Goal: Task Accomplishment & Management: Manage account settings

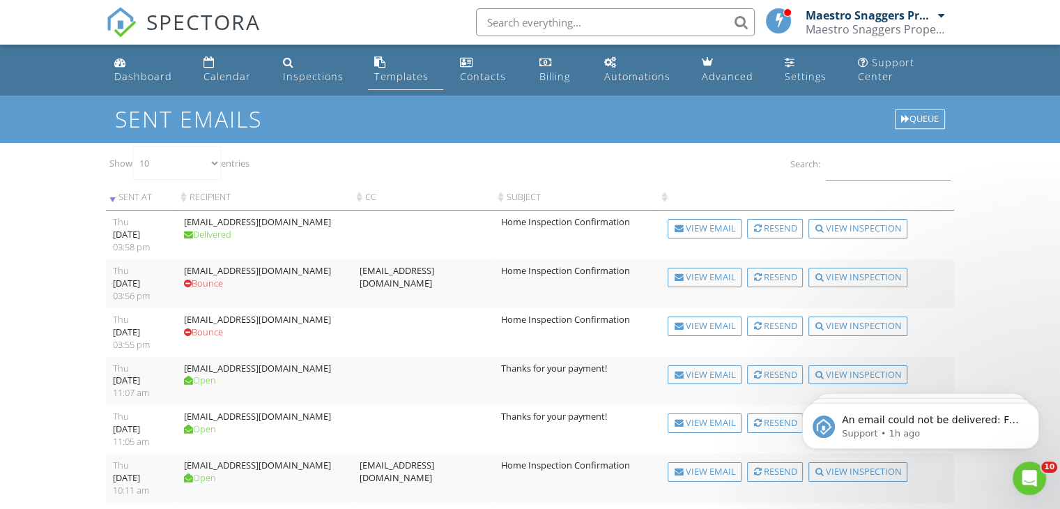
click at [378, 72] on div "Templates" at bounding box center [401, 76] width 54 height 13
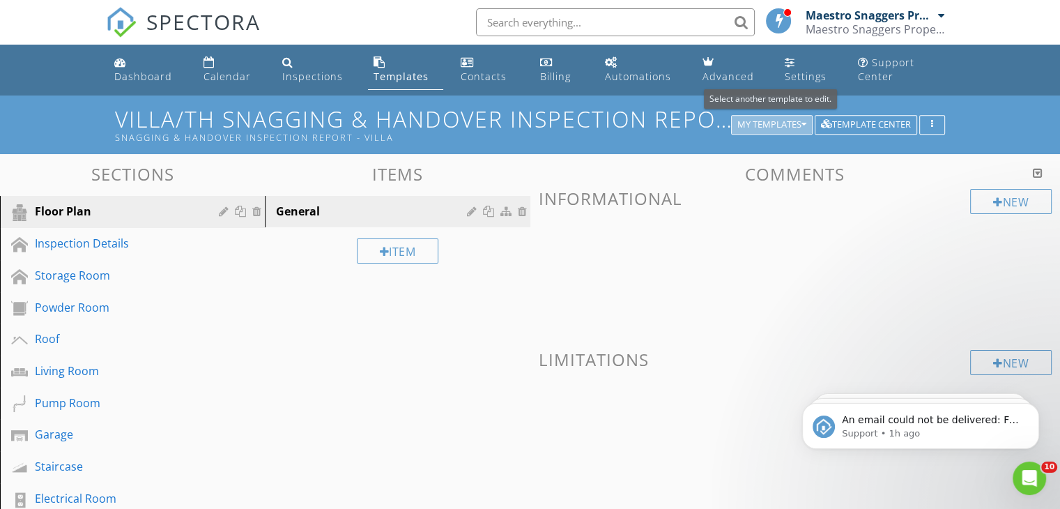
click at [800, 123] on div "My Templates" at bounding box center [771, 125] width 69 height 10
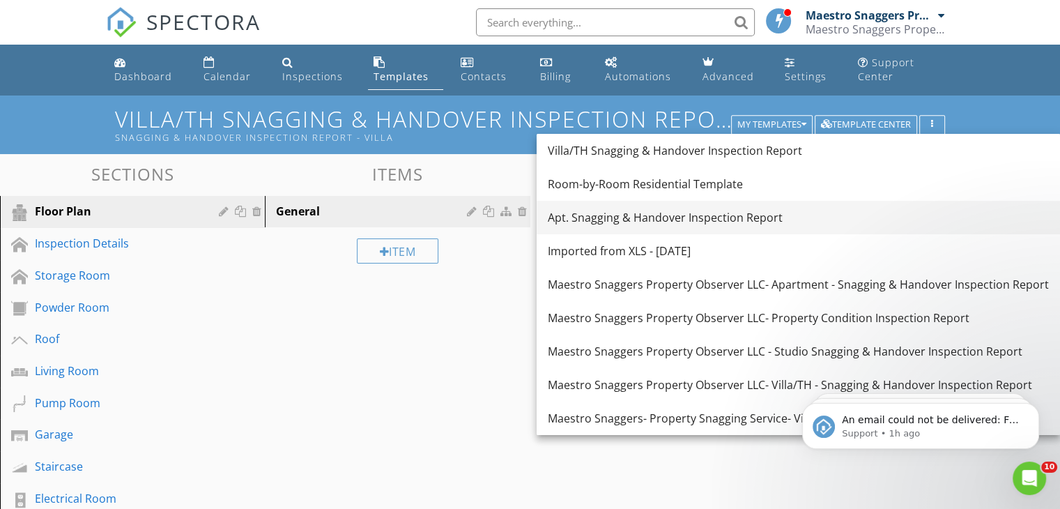
drag, startPoint x: 594, startPoint y: 218, endPoint x: 562, endPoint y: 218, distance: 31.4
click at [562, 218] on div "Apt. Snagging & Handover Inspection Report" at bounding box center [798, 217] width 501 height 17
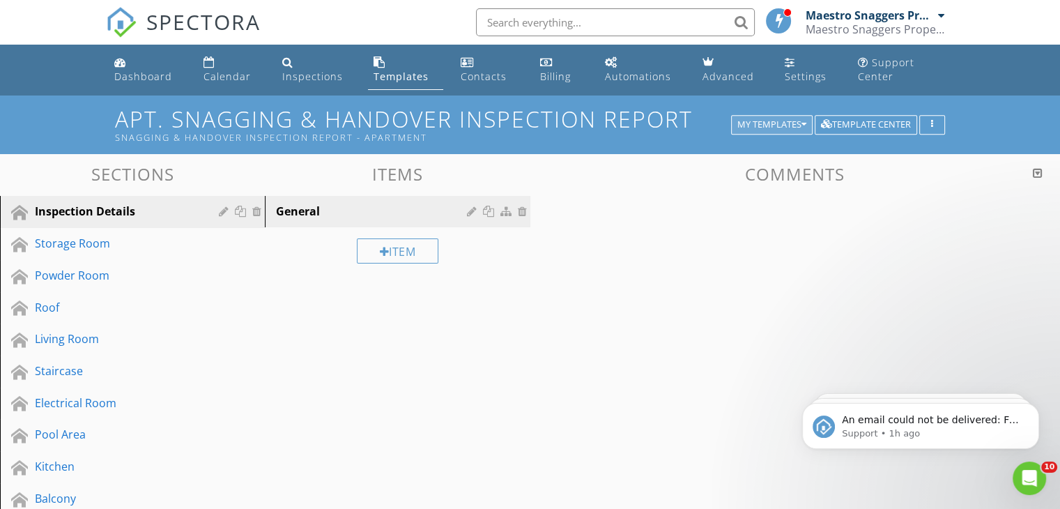
click at [797, 121] on div "My Templates" at bounding box center [771, 125] width 69 height 10
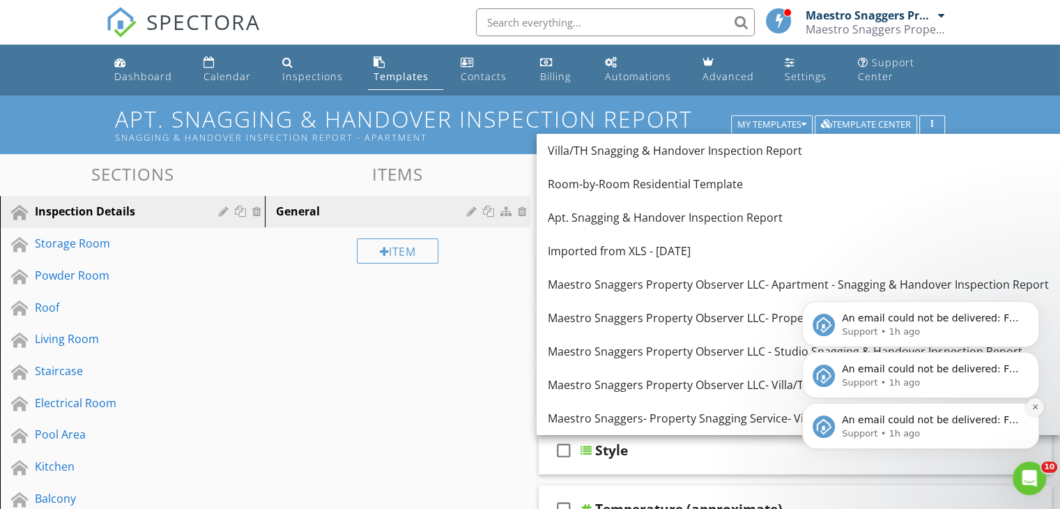
click at [1033, 406] on icon "Dismiss notification" at bounding box center [1035, 407] width 8 height 8
click at [1035, 409] on icon "Dismiss notification" at bounding box center [1035, 407] width 8 height 8
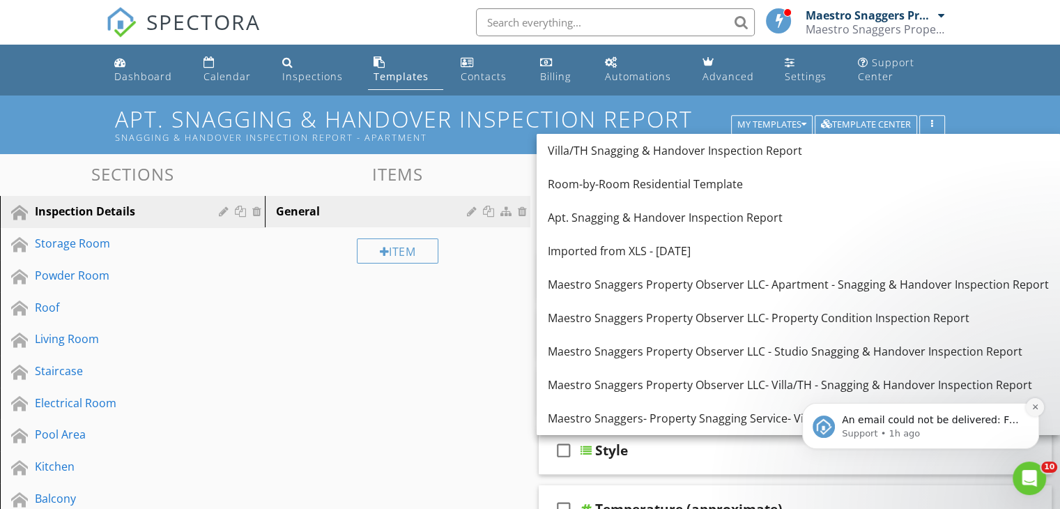
click at [1037, 400] on button "Dismiss notification" at bounding box center [1035, 407] width 18 height 18
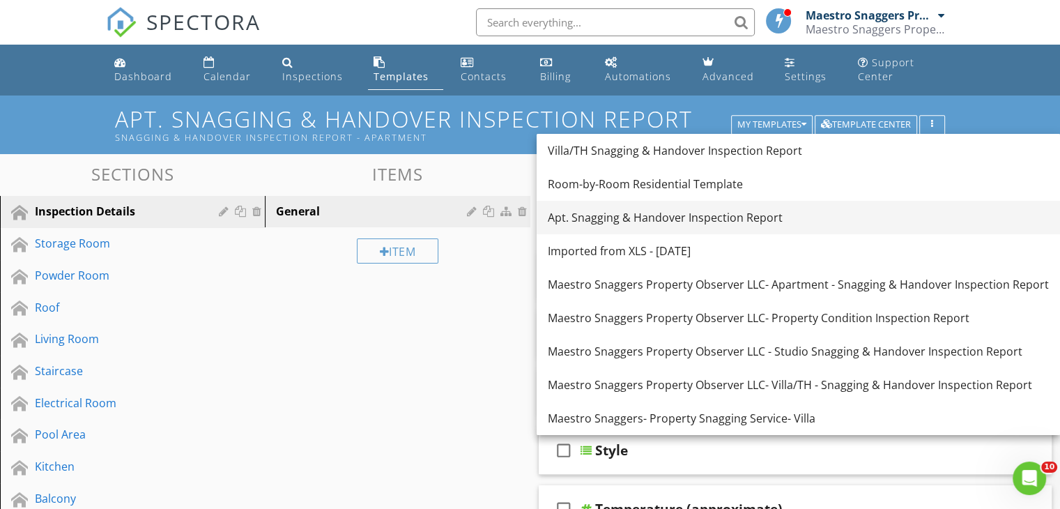
click at [569, 220] on div "Apt. Snagging & Handover Inspection Report" at bounding box center [798, 217] width 501 height 17
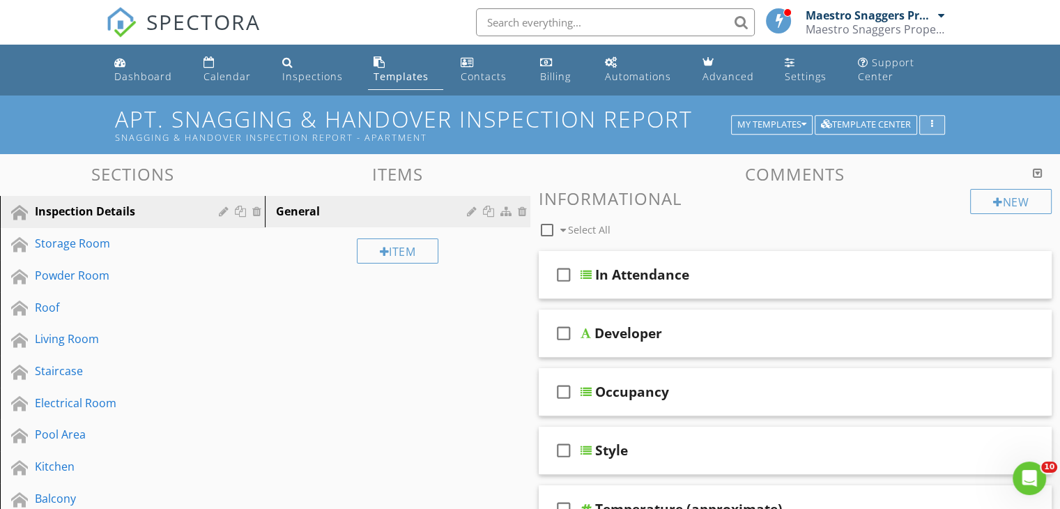
click at [939, 126] on button "button" at bounding box center [932, 125] width 26 height 20
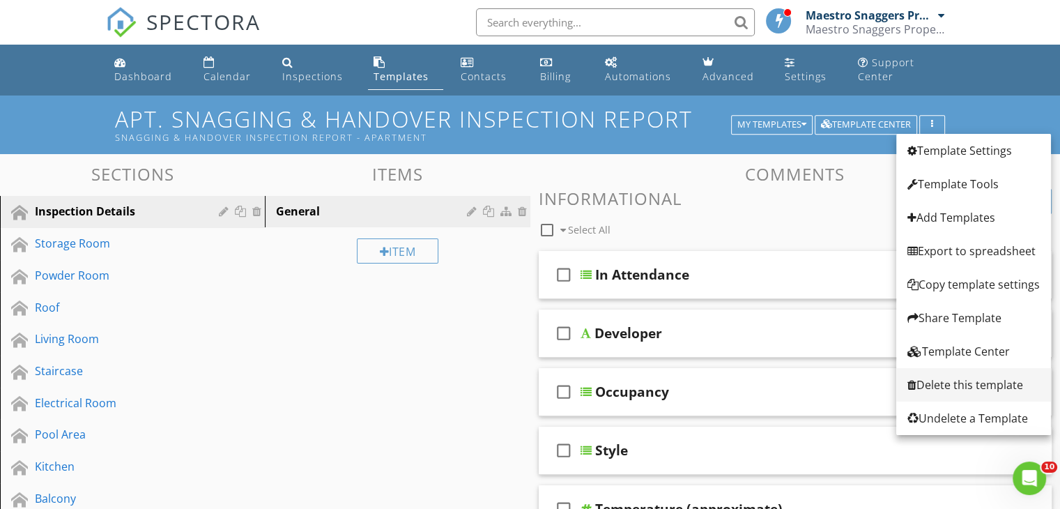
click at [962, 383] on div "Delete this template" at bounding box center [973, 384] width 132 height 17
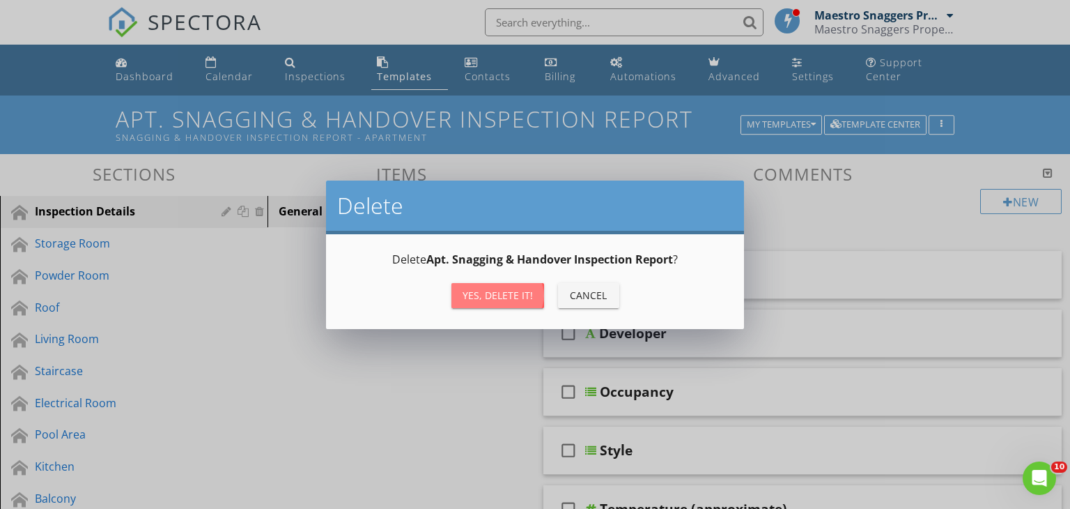
click at [502, 299] on div "Yes, Delete it!" at bounding box center [498, 295] width 70 height 15
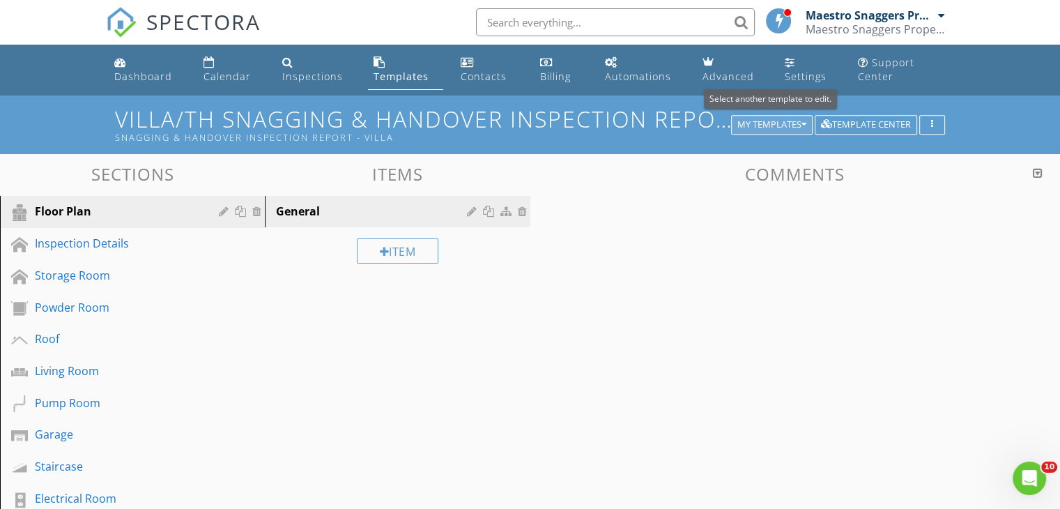
click at [758, 123] on div "My Templates" at bounding box center [771, 125] width 69 height 10
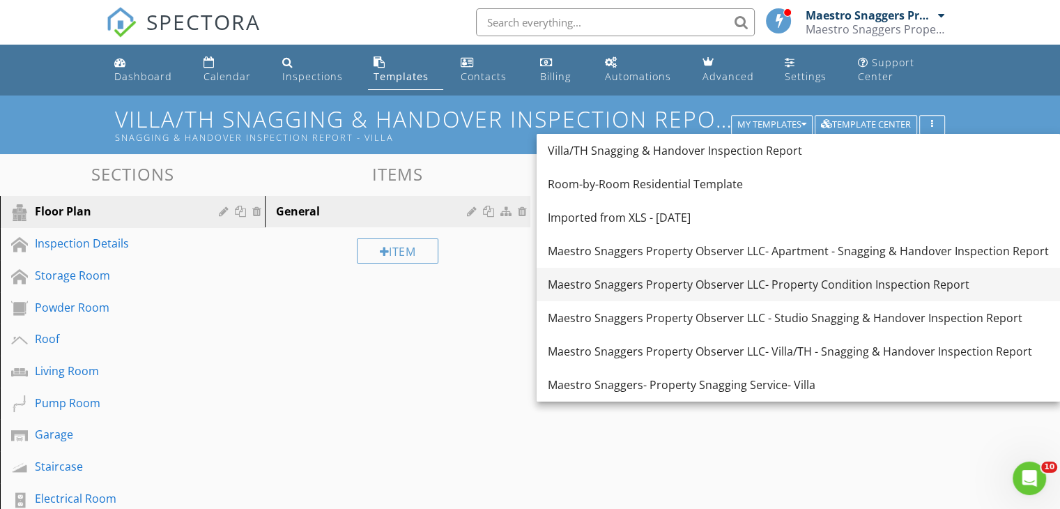
click at [778, 288] on div "Maestro Snaggers Property Observer LLC- Property Condition Inspection Report" at bounding box center [798, 284] width 501 height 17
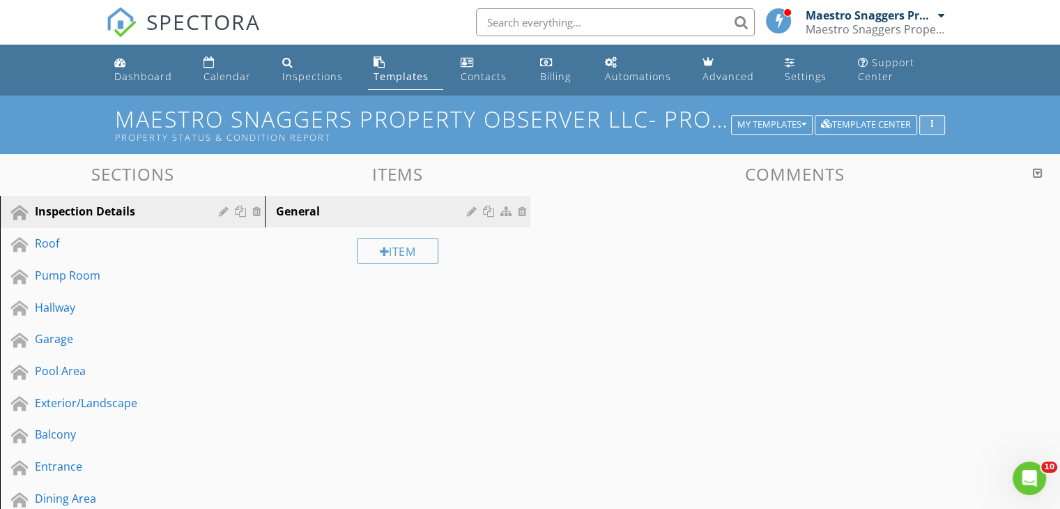
click at [933, 121] on div "button" at bounding box center [931, 125] width 13 height 10
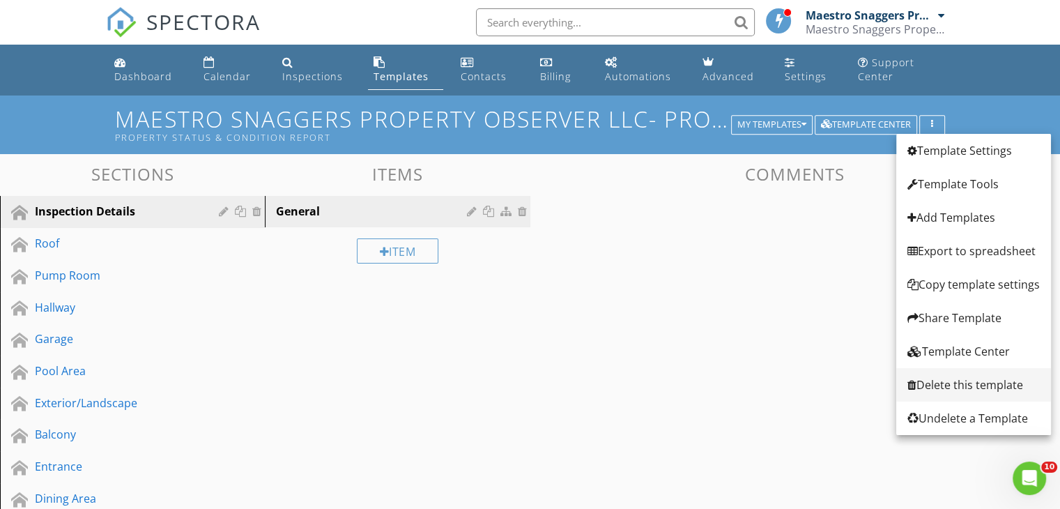
click at [970, 384] on div "Delete this template" at bounding box center [973, 384] width 132 height 17
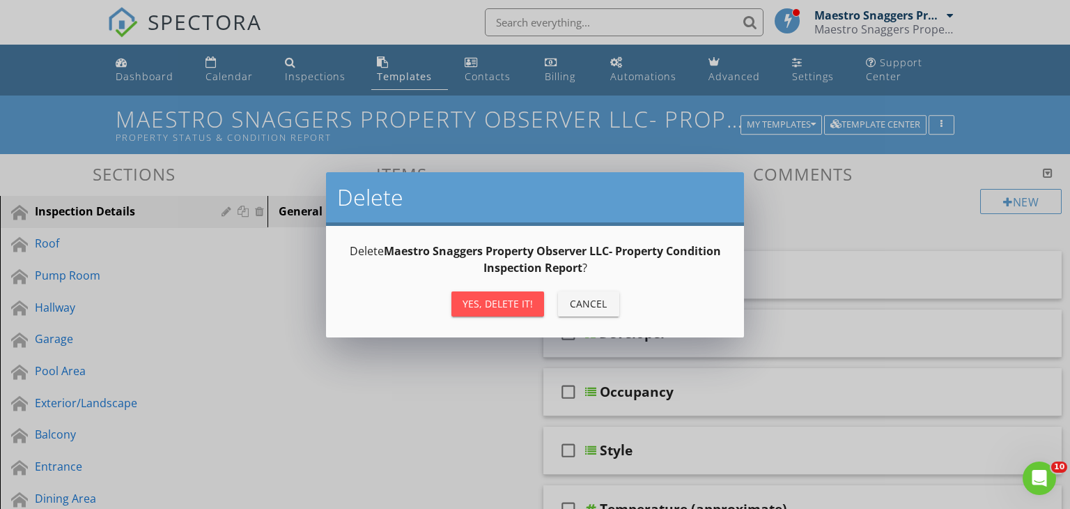
click at [491, 304] on div "Yes, Delete it!" at bounding box center [498, 303] width 70 height 15
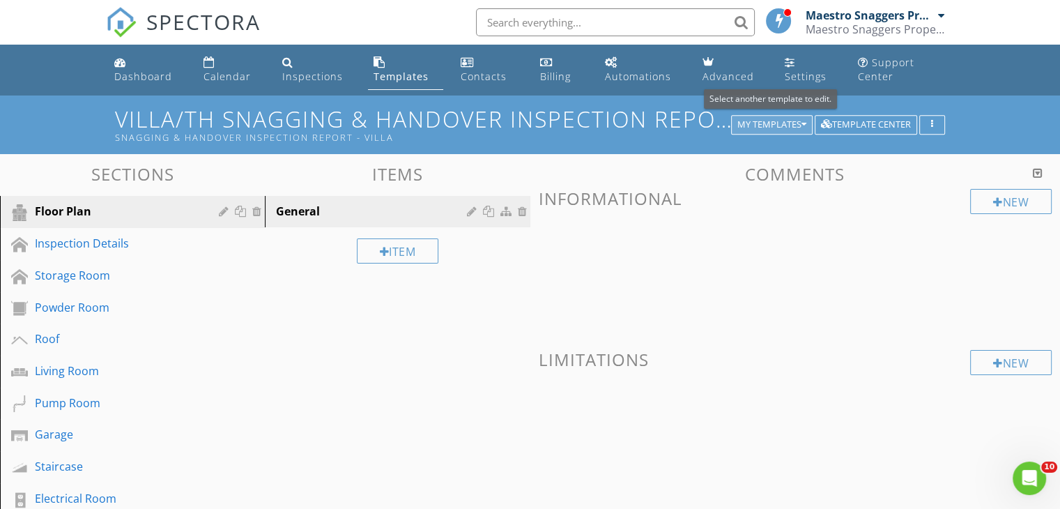
click at [807, 124] on button "My Templates" at bounding box center [772, 125] width 82 height 20
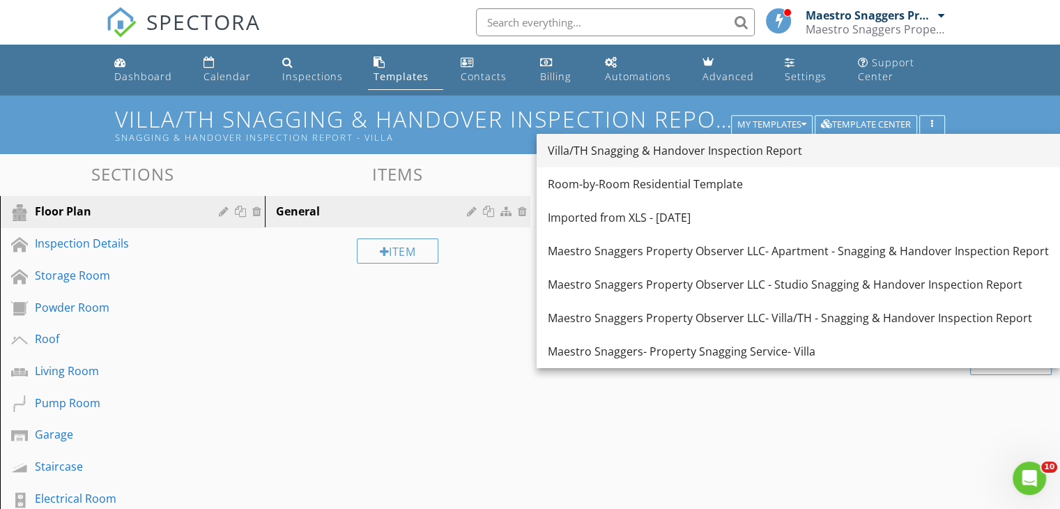
click at [653, 153] on div "Villa/TH Snagging & Handover Inspection Report" at bounding box center [798, 150] width 501 height 17
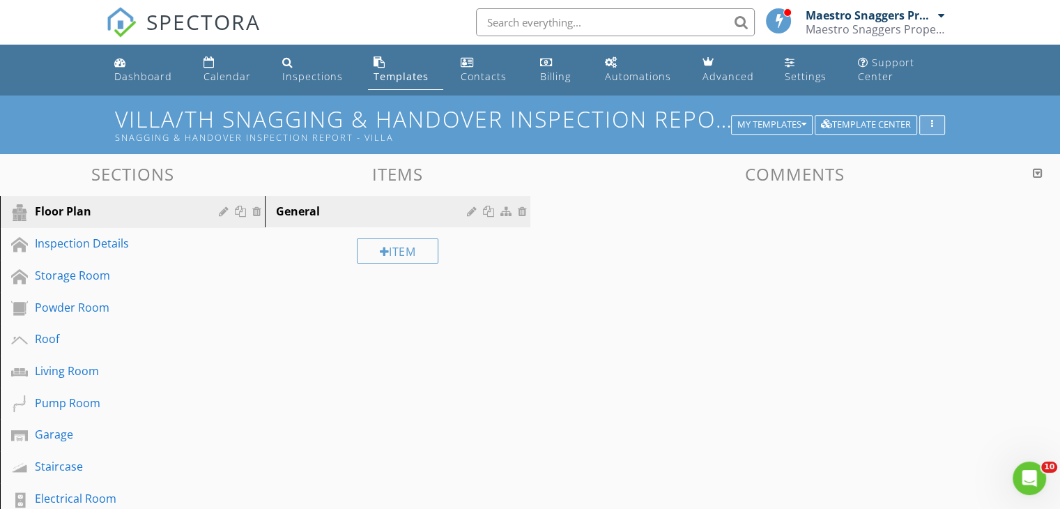
click at [932, 123] on icon "button" at bounding box center [932, 125] width 2 height 10
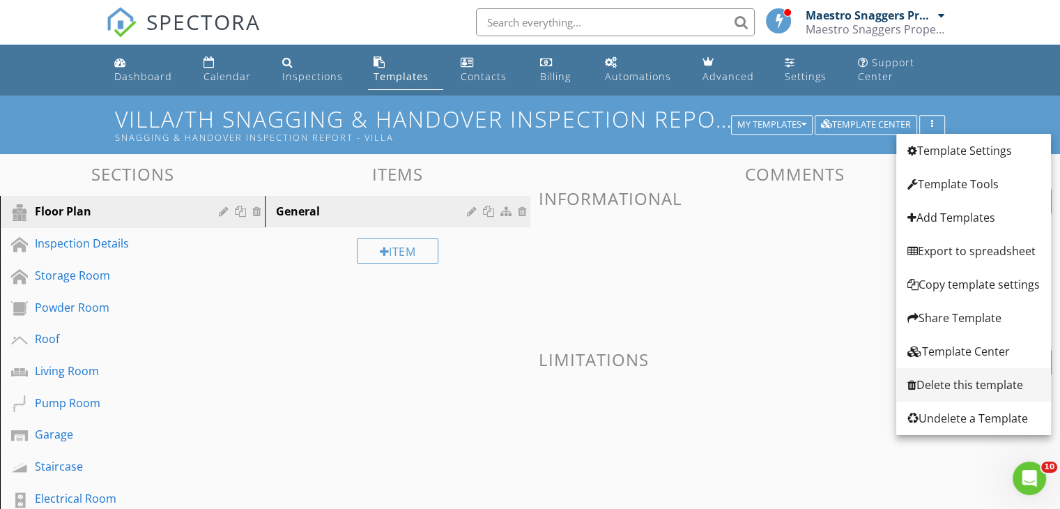
click at [937, 378] on div "Delete this template" at bounding box center [973, 384] width 132 height 17
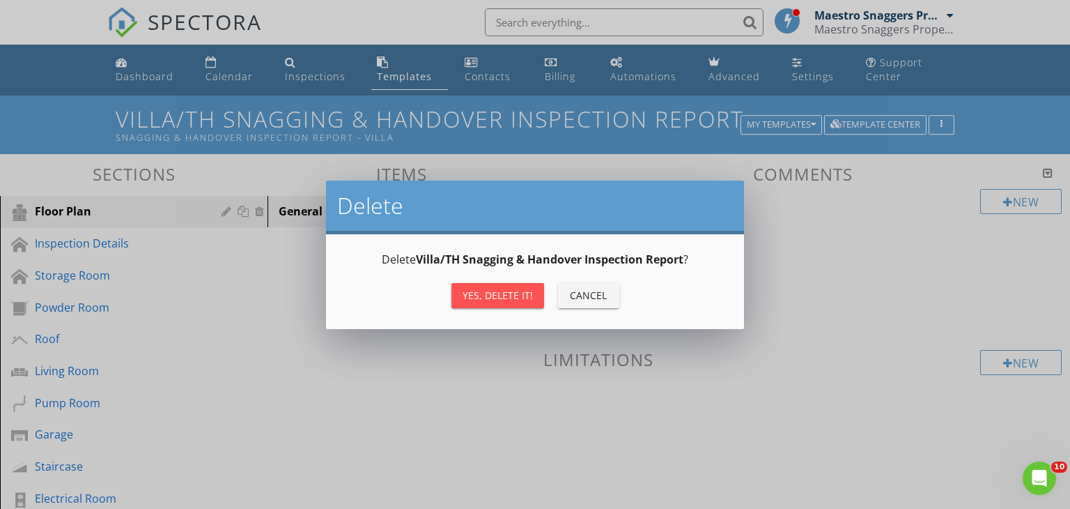
click at [482, 293] on div "Yes, Delete it!" at bounding box center [498, 295] width 70 height 15
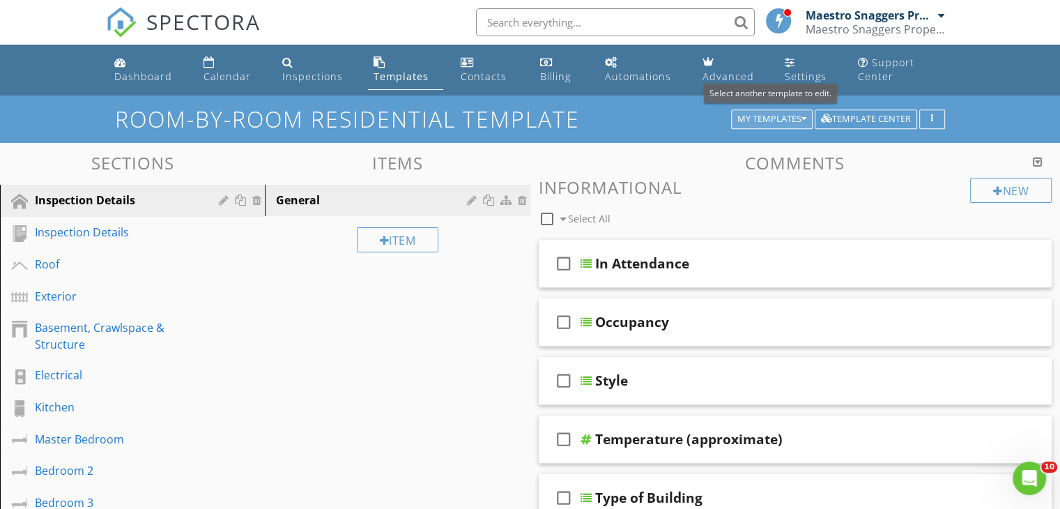
click at [798, 121] on div "My Templates" at bounding box center [771, 119] width 69 height 10
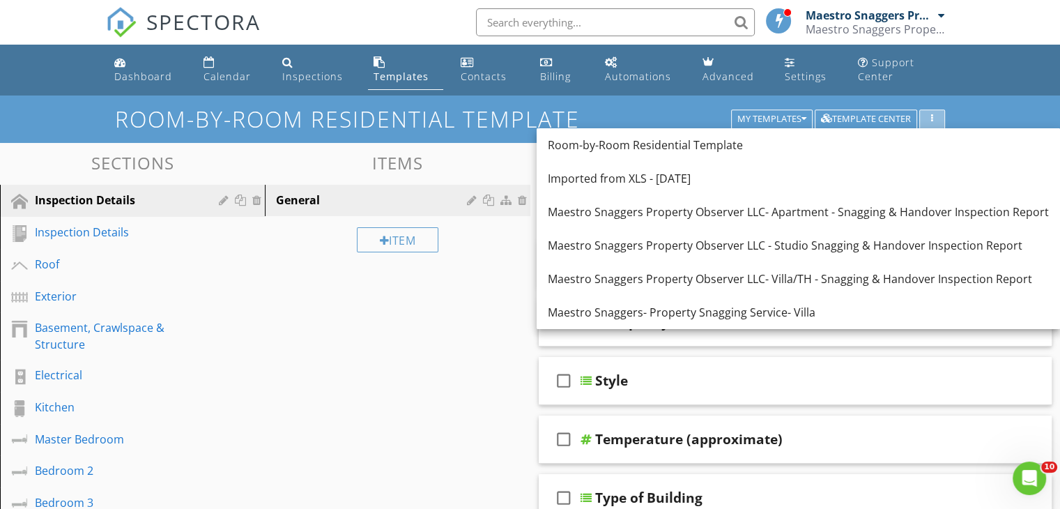
click at [930, 116] on div "button" at bounding box center [931, 119] width 13 height 10
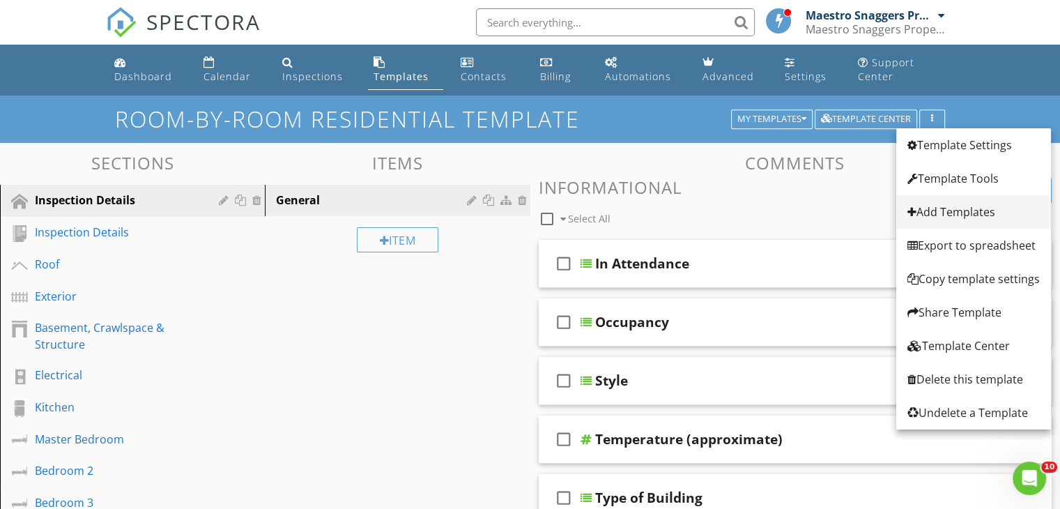
click at [955, 215] on div "Add Templates" at bounding box center [973, 211] width 132 height 17
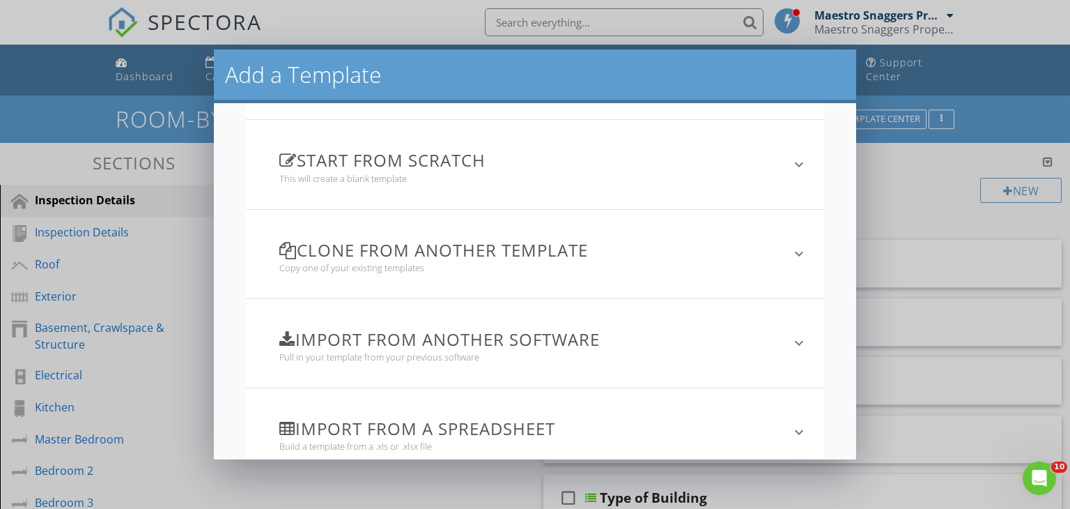
scroll to position [123, 0]
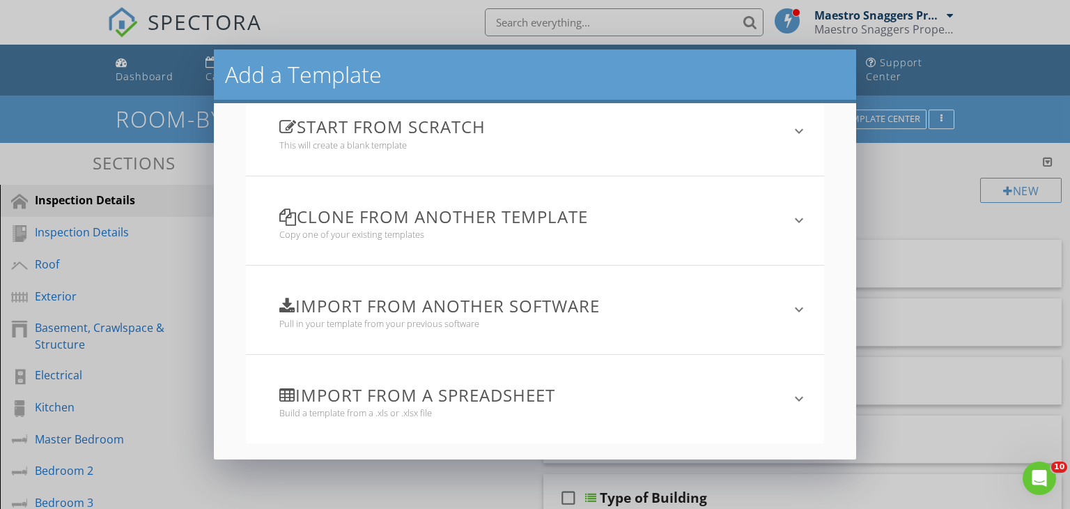
click at [791, 394] on icon "keyboard_arrow_down" at bounding box center [799, 398] width 17 height 17
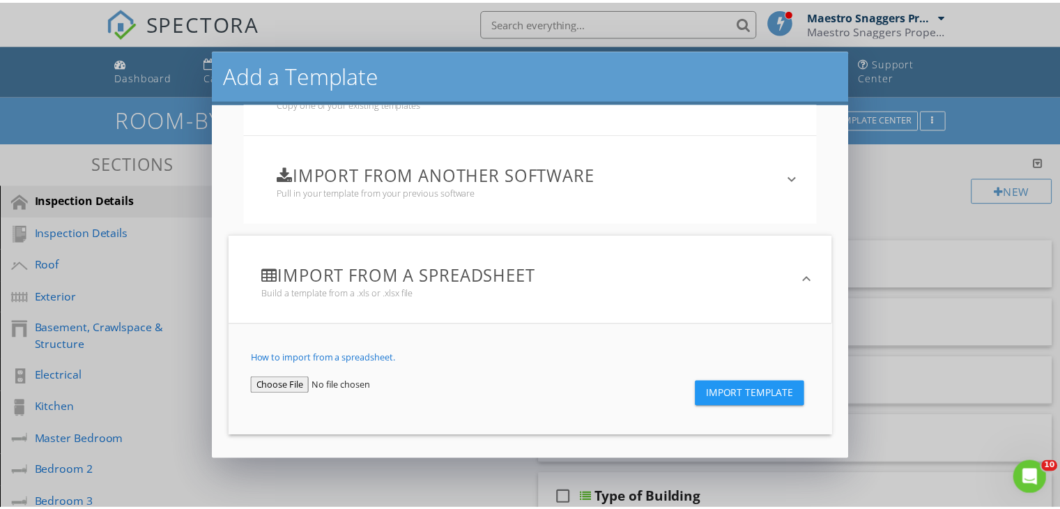
scroll to position [257, 0]
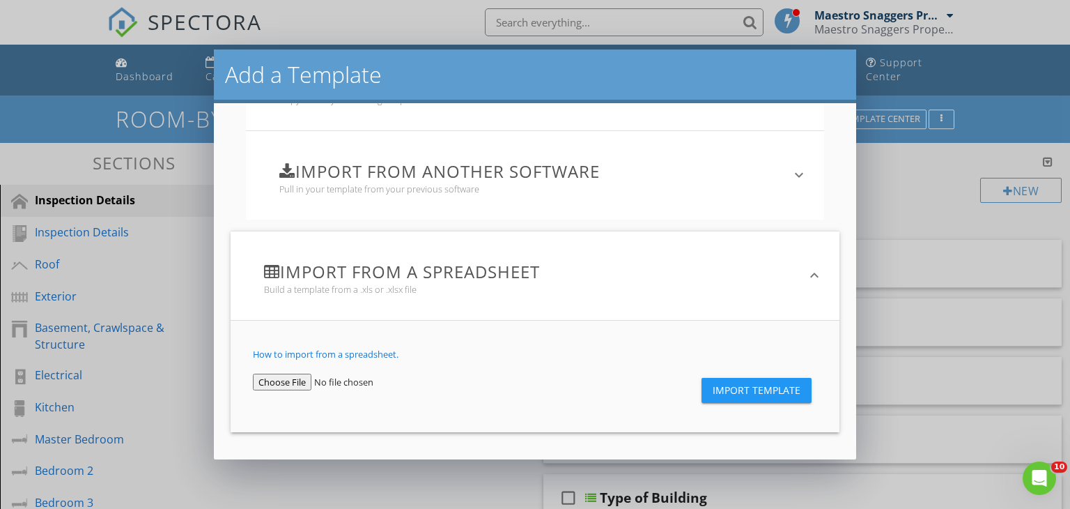
click at [291, 374] on input "file" at bounding box center [336, 382] width 166 height 17
type input "C:\fakepath\Maestro Snaggers- Property Snagging Service- Villa-2025-07-09.xls"
click at [750, 391] on span "Import Template" at bounding box center [757, 390] width 88 height 11
